Goal: Task Accomplishment & Management: Use online tool/utility

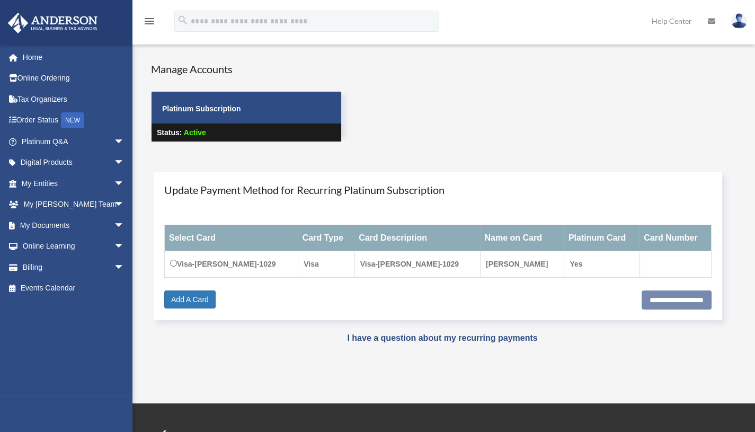
click at [114, 226] on span "arrow_drop_down" at bounding box center [124, 225] width 21 height 22
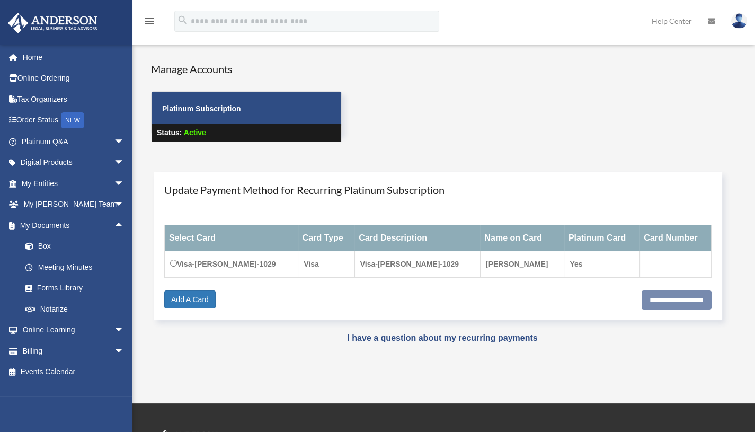
click at [76, 245] on link "Box" at bounding box center [77, 246] width 125 height 21
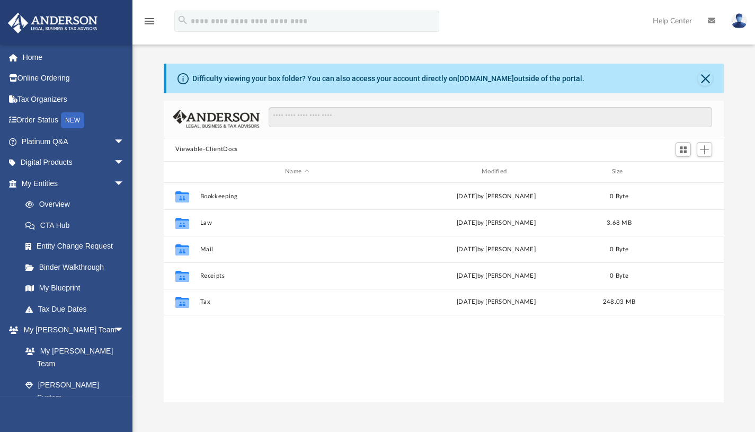
scroll to position [233, 552]
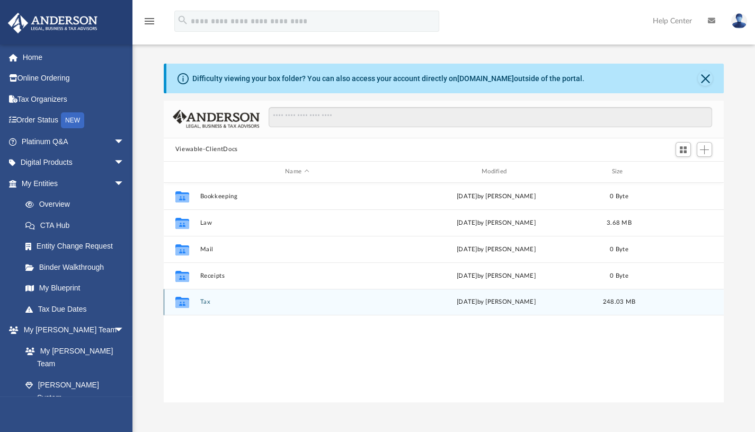
click at [201, 304] on div "Collaborated Folder Tax [DATE] by [PERSON_NAME] 248.03 MB" at bounding box center [444, 302] width 560 height 26
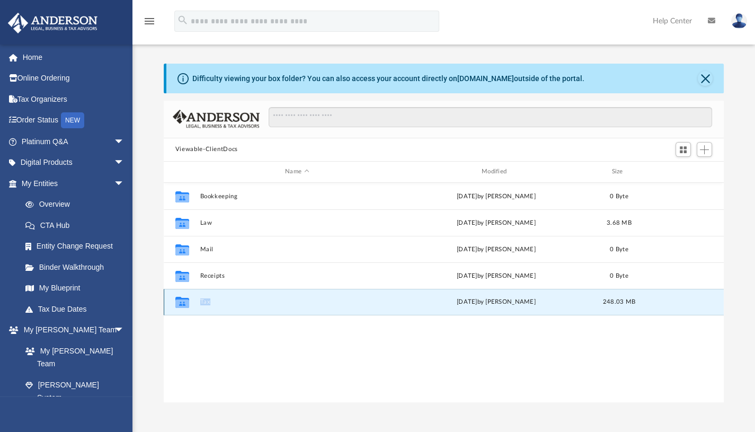
click at [201, 304] on div "Collaborated Folder Tax [DATE] by [PERSON_NAME] 248.03 MB" at bounding box center [444, 302] width 560 height 26
click at [184, 303] on icon "grid" at bounding box center [182, 302] width 14 height 11
click at [204, 304] on button "Tax" at bounding box center [297, 301] width 194 height 7
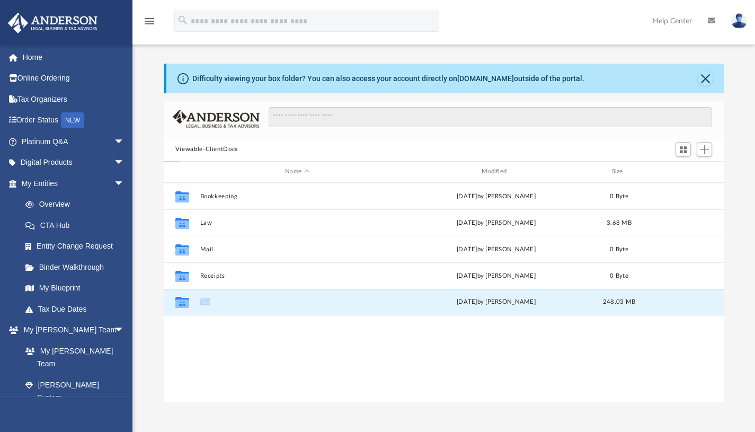
click at [204, 304] on button "Tax" at bounding box center [297, 301] width 194 height 7
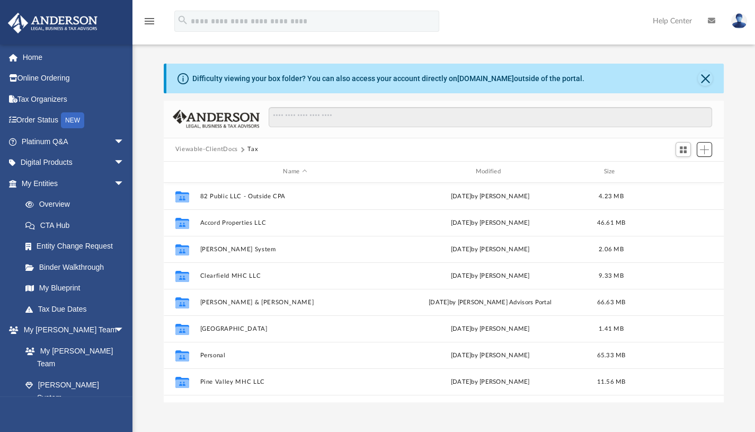
click at [704, 149] on span "Add" at bounding box center [703, 149] width 9 height 9
click at [505, 143] on div "Viewable-ClientDocs Tax" at bounding box center [444, 149] width 560 height 23
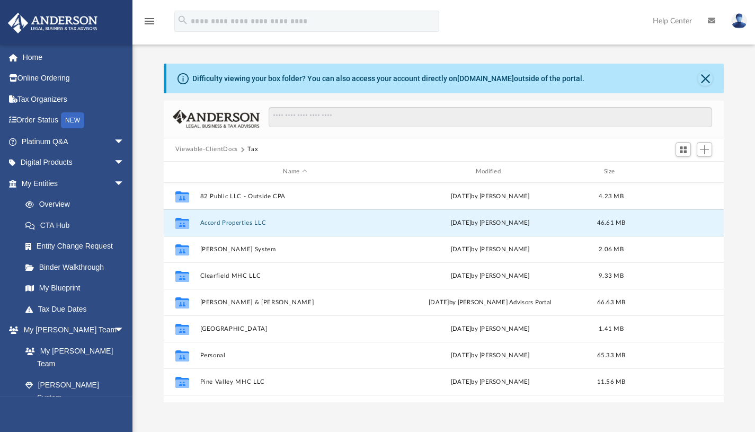
click at [231, 222] on button "Accord Properties LLC" at bounding box center [295, 222] width 190 height 7
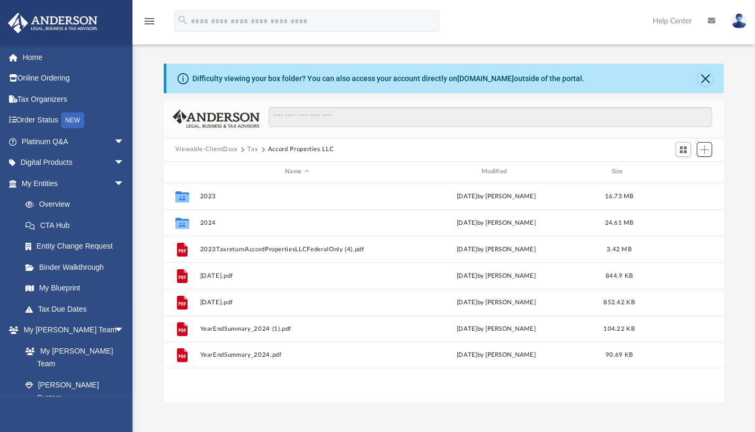
click at [710, 150] on button "Add" at bounding box center [704, 149] width 16 height 15
click at [681, 171] on li "Upload" at bounding box center [689, 170] width 34 height 11
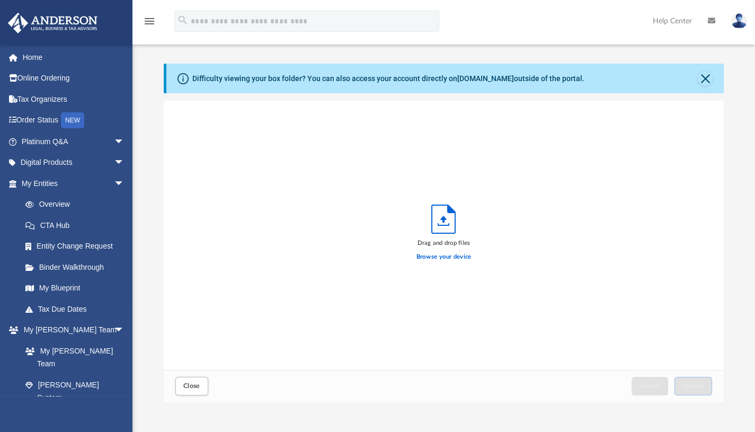
scroll to position [261, 552]
click at [449, 261] on label "Browse your device" at bounding box center [443, 257] width 55 height 10
click at [0, 0] on input "Browse your device" at bounding box center [0, 0] width 0 height 0
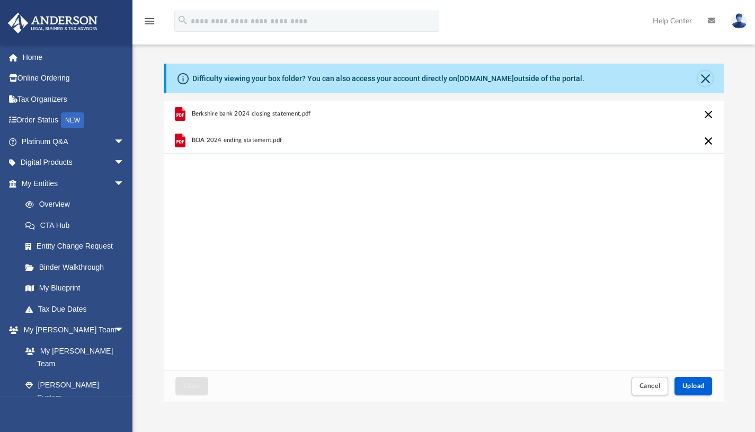
click at [703, 76] on button "Close" at bounding box center [704, 78] width 15 height 15
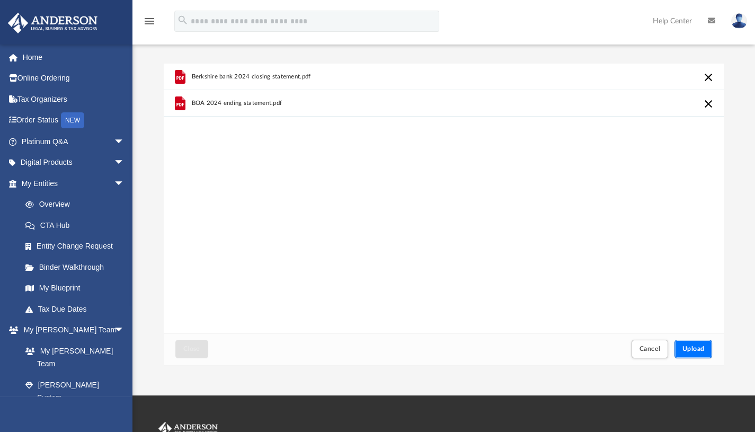
click at [698, 348] on span "Upload" at bounding box center [693, 348] width 22 height 6
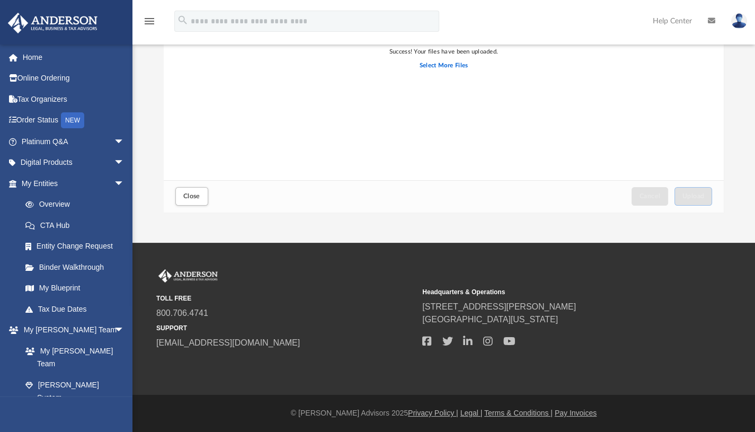
scroll to position [0, 0]
